Goal: Task Accomplishment & Management: Manage account settings

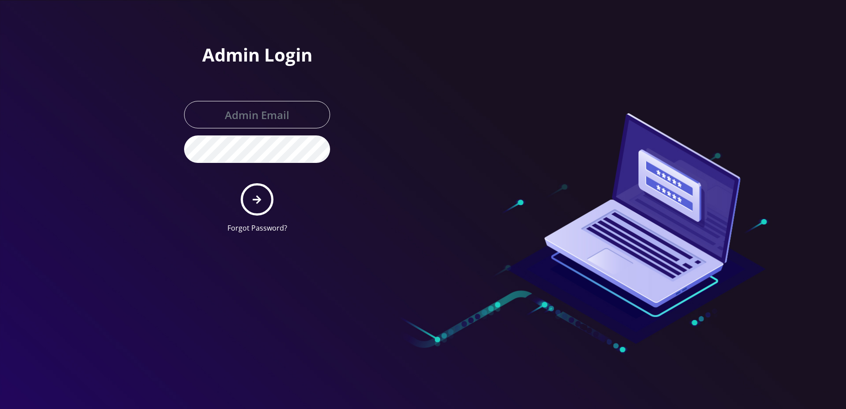
click at [249, 202] on button "submit" at bounding box center [257, 199] width 32 height 32
type input "larry@koshercell.org"
click at [249, 202] on button "submit" at bounding box center [257, 199] width 32 height 32
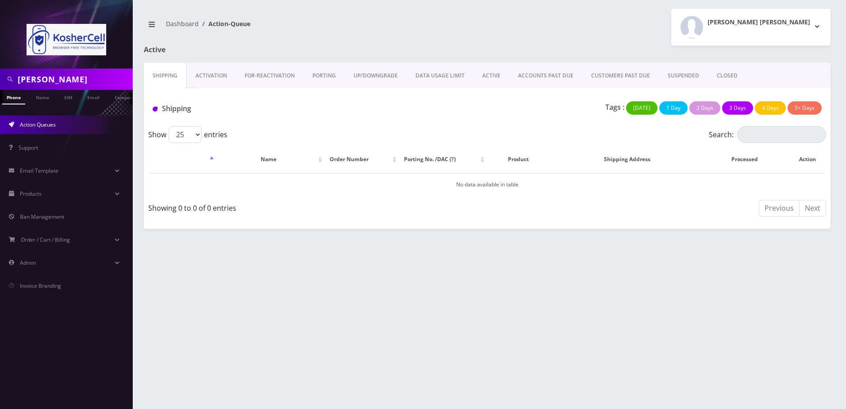
click at [92, 79] on input "fessel" at bounding box center [74, 79] width 113 height 17
type input "[PERSON_NAME]"
click at [44, 100] on link "Name" at bounding box center [42, 97] width 22 height 15
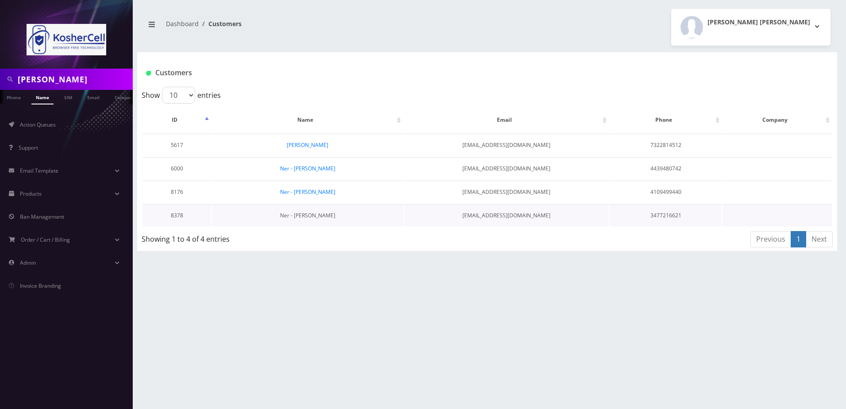
click at [320, 215] on link "Ner - [PERSON_NAME]" at bounding box center [307, 216] width 55 height 8
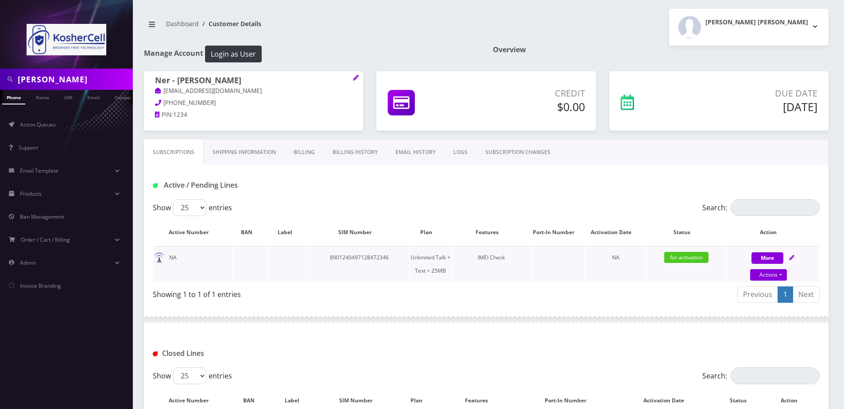
click at [796, 257] on div "More Actions Suspend Close Unpause Swap Sim Confirm" at bounding box center [772, 264] width 92 height 27
select select "364"
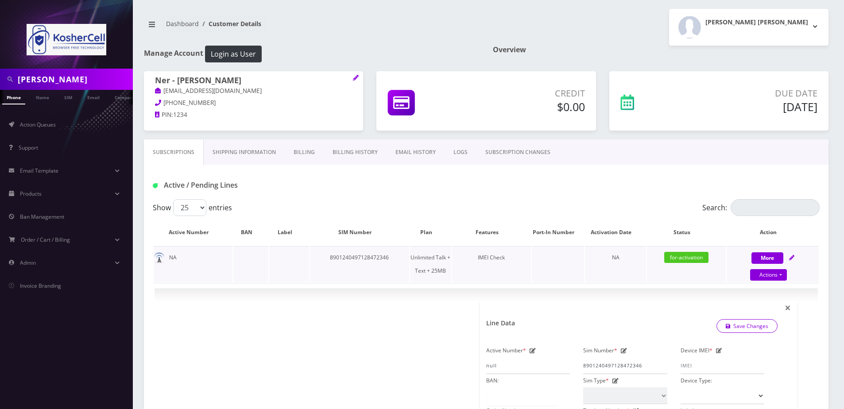
click at [792, 256] on icon at bounding box center [791, 257] width 5 height 5
select select "364"
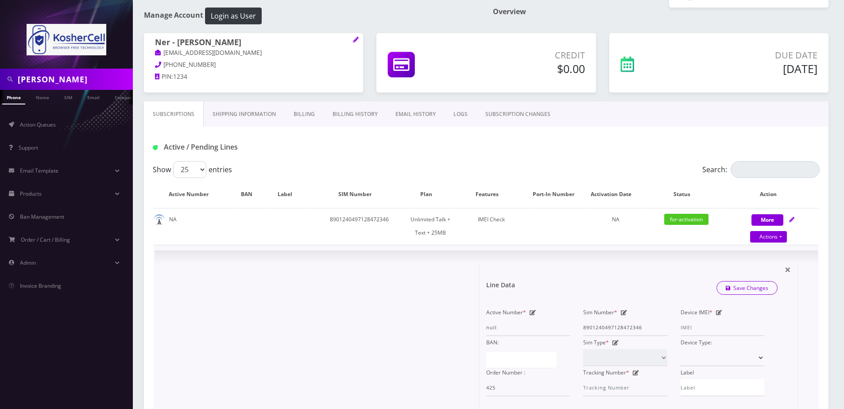
scroll to position [89, 0]
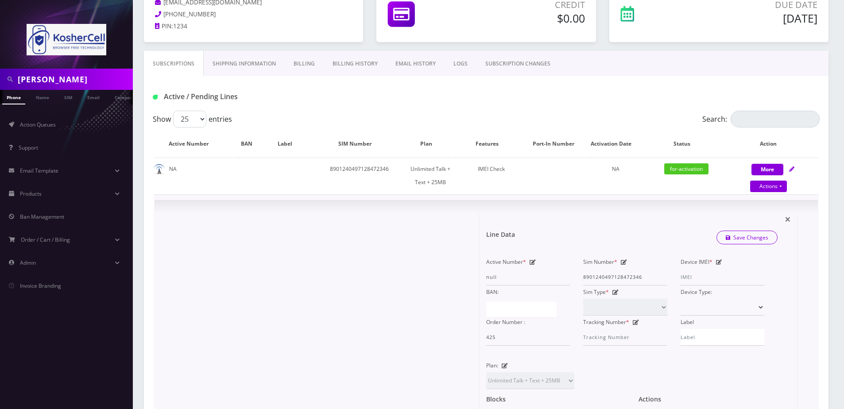
click at [716, 261] on icon at bounding box center [719, 261] width 6 height 5
click at [704, 276] on input "Device IMEI *" at bounding box center [722, 277] width 84 height 17
type input "358291740651065"
click at [746, 235] on link "Save Changes" at bounding box center [747, 238] width 62 height 14
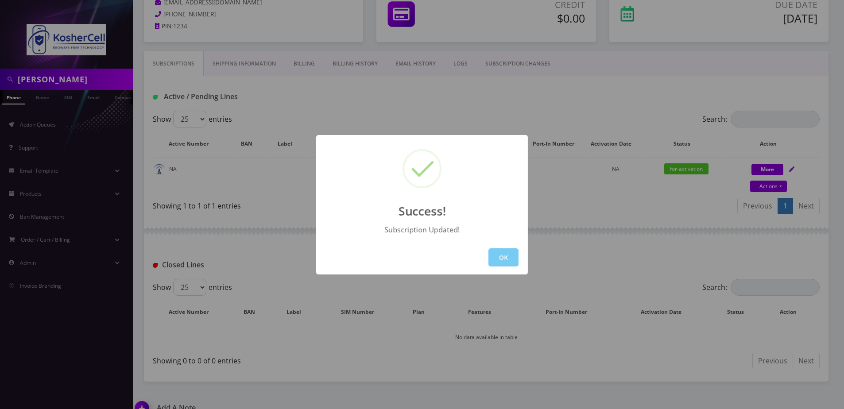
click at [495, 258] on button "OK" at bounding box center [503, 257] width 30 height 18
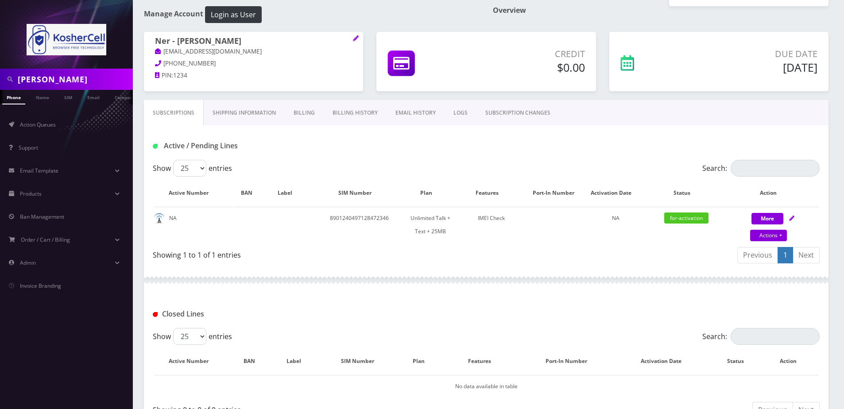
scroll to position [0, 0]
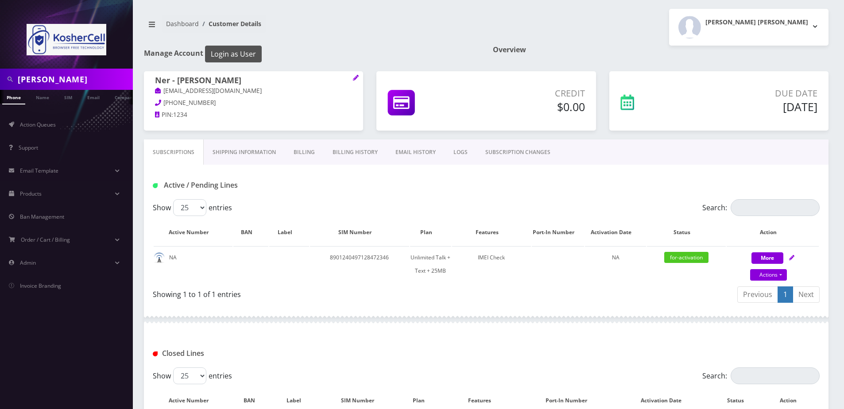
click at [250, 54] on button "Login as User" at bounding box center [233, 54] width 57 height 17
